Goal: Information Seeking & Learning: Learn about a topic

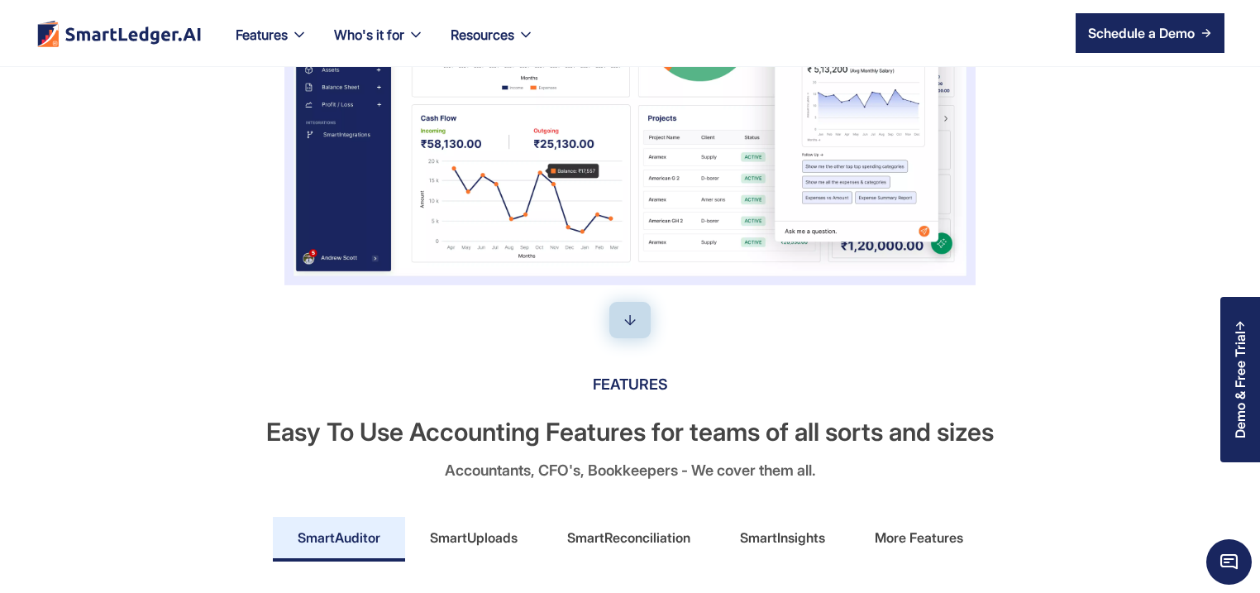
scroll to position [556, 0]
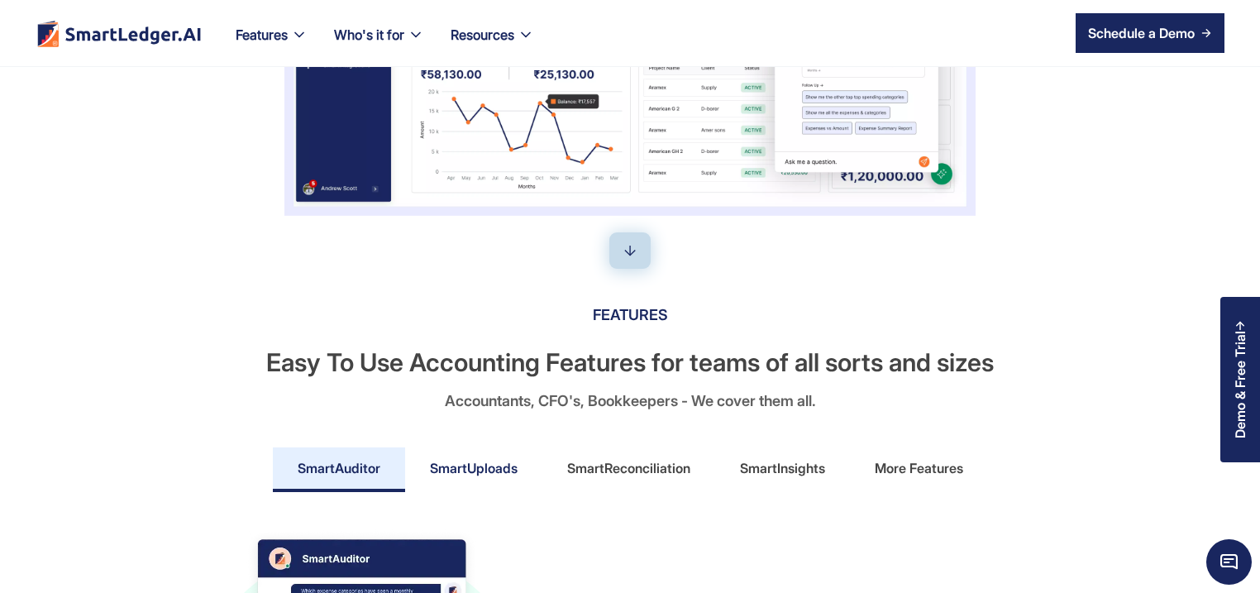
click at [483, 481] on link "SmartUploads" at bounding box center [473, 469] width 137 height 45
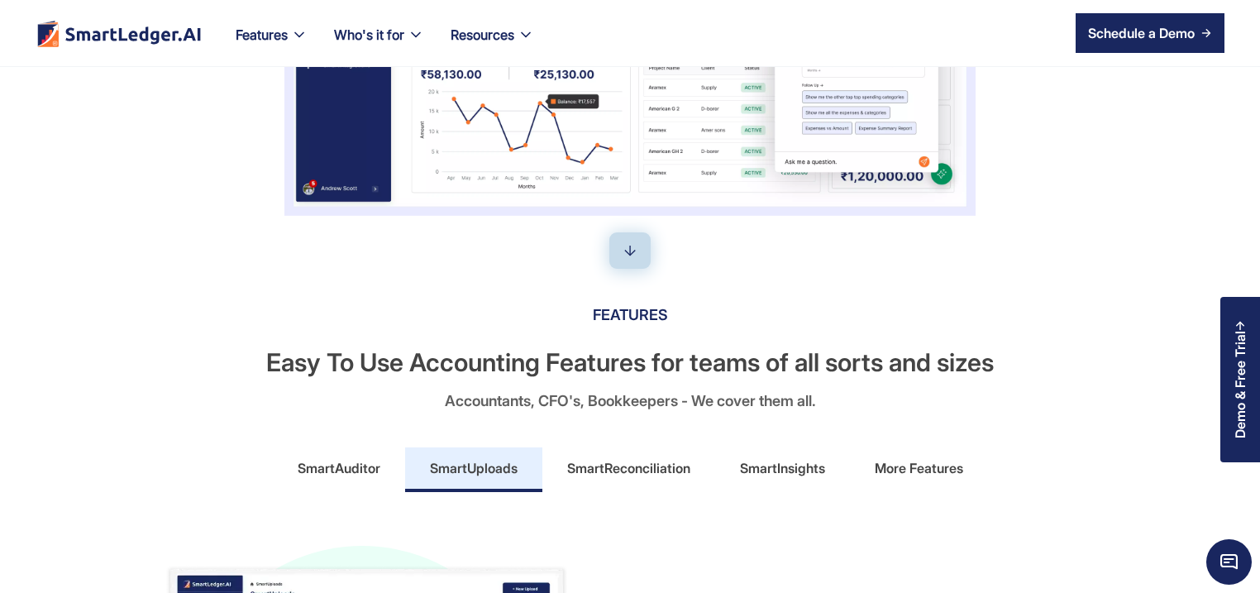
click at [482, 458] on div "SmartUploads" at bounding box center [474, 468] width 88 height 26
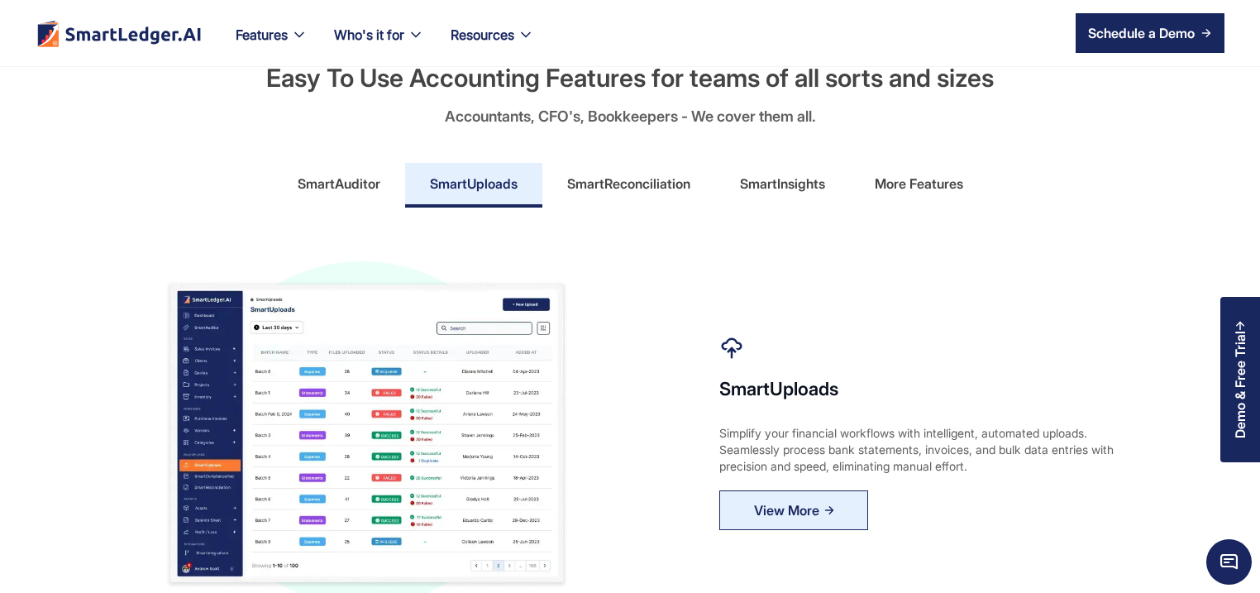
scroll to position [953, 0]
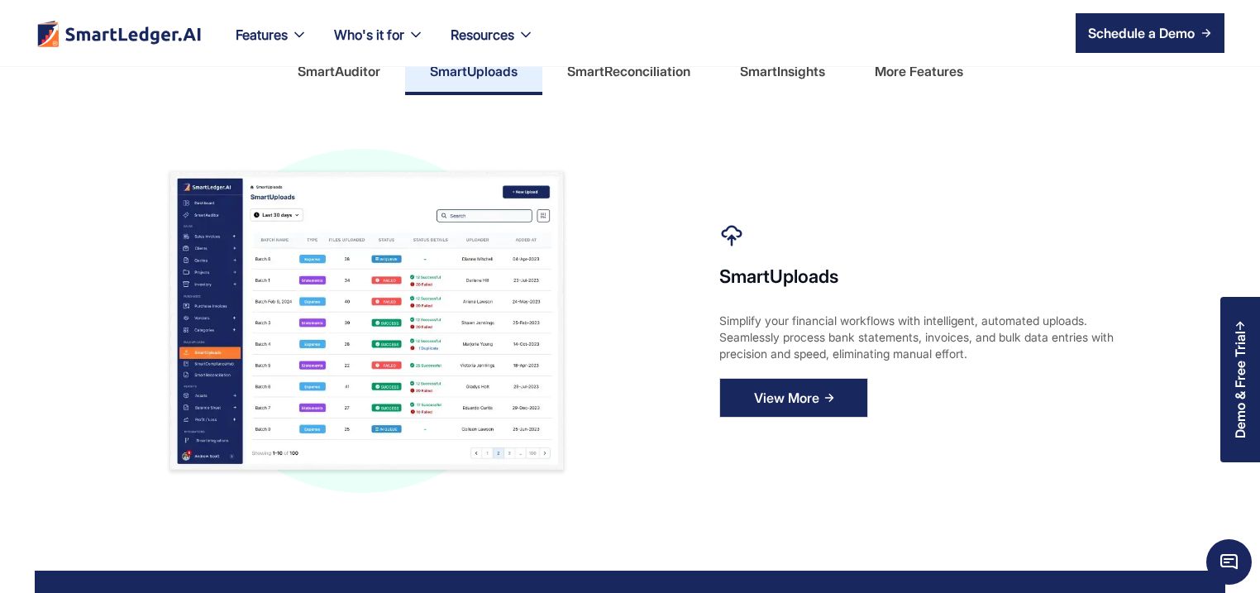
click at [794, 403] on div "View More" at bounding box center [786, 397] width 65 height 26
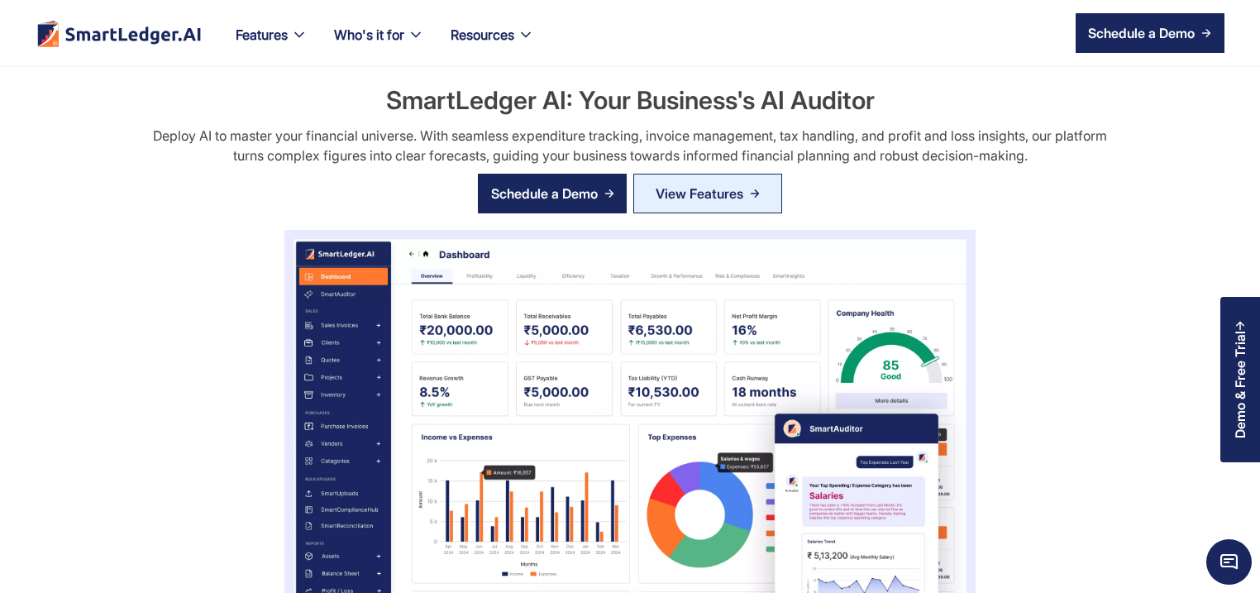
scroll to position [953, 0]
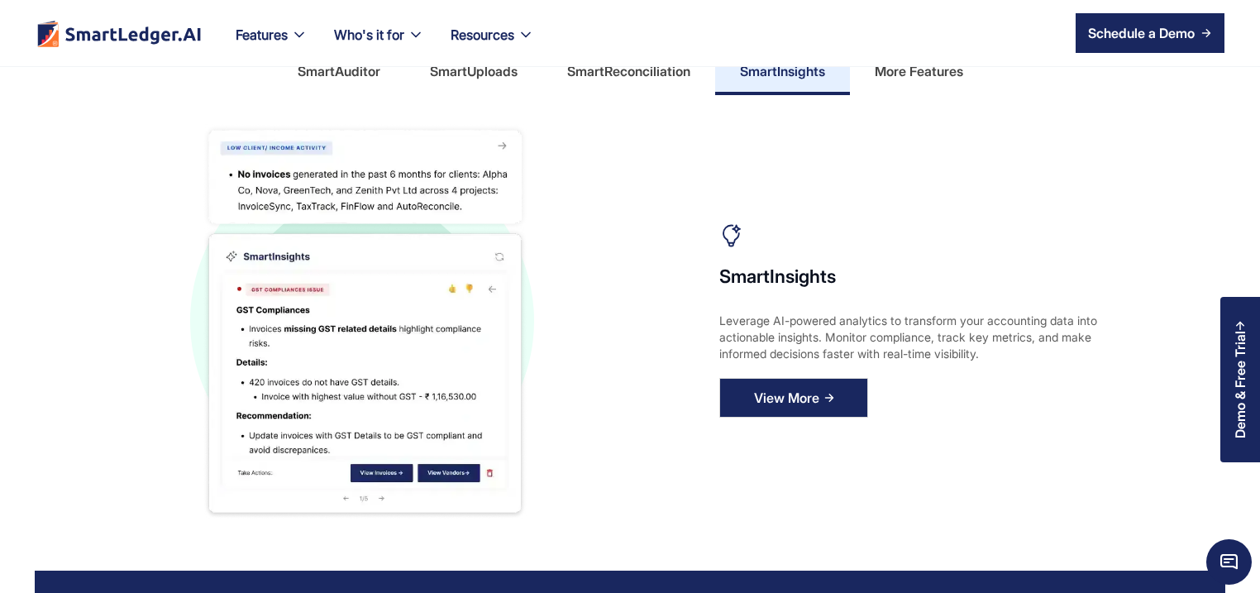
click at [780, 407] on div "View More" at bounding box center [786, 397] width 65 height 26
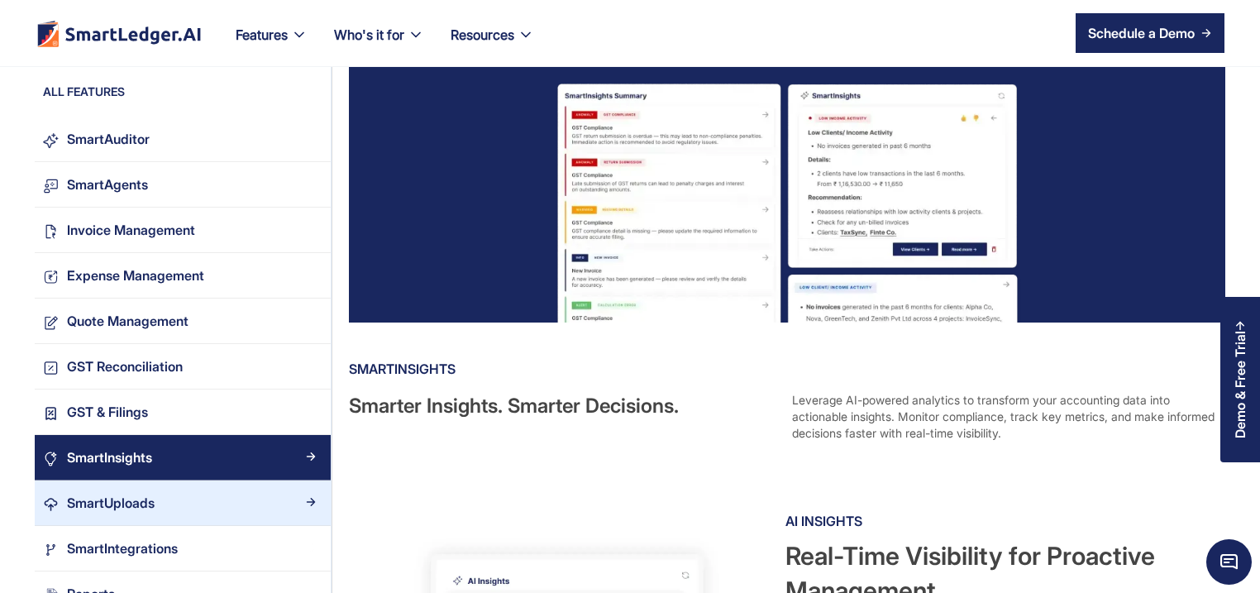
scroll to position [159, 0]
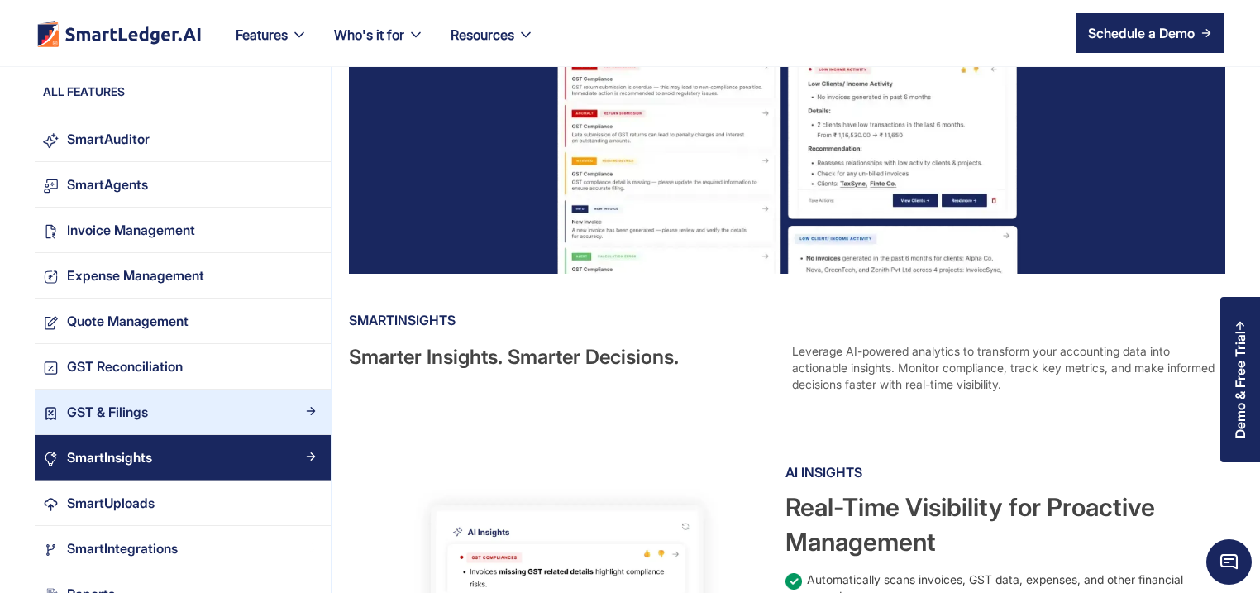
click at [151, 418] on div "GST & Filings" at bounding box center [191, 412] width 264 height 22
